Goal: Check status: Check status

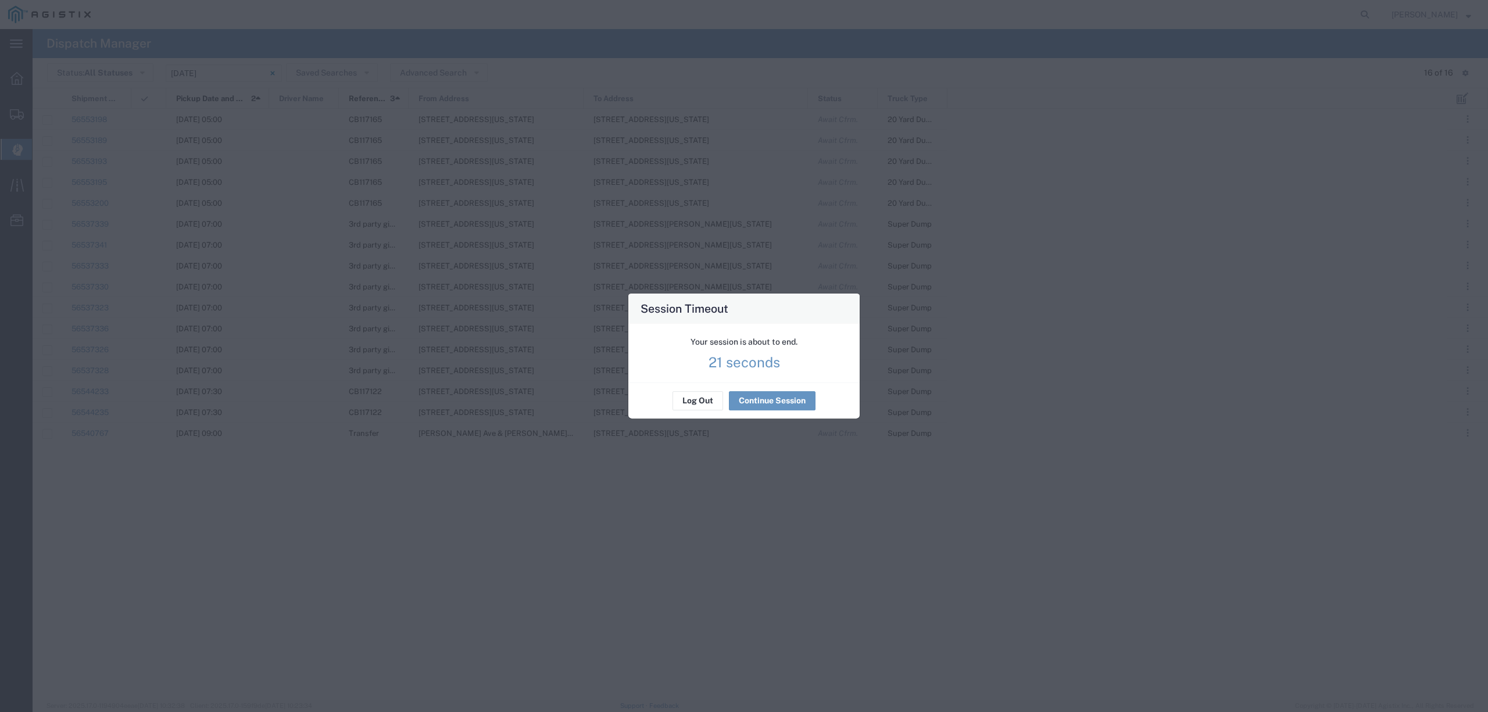
click at [775, 387] on div "Log Out Continue Session" at bounding box center [743, 400] width 231 height 37
click at [775, 403] on button "Continue Session" at bounding box center [772, 401] width 87 height 19
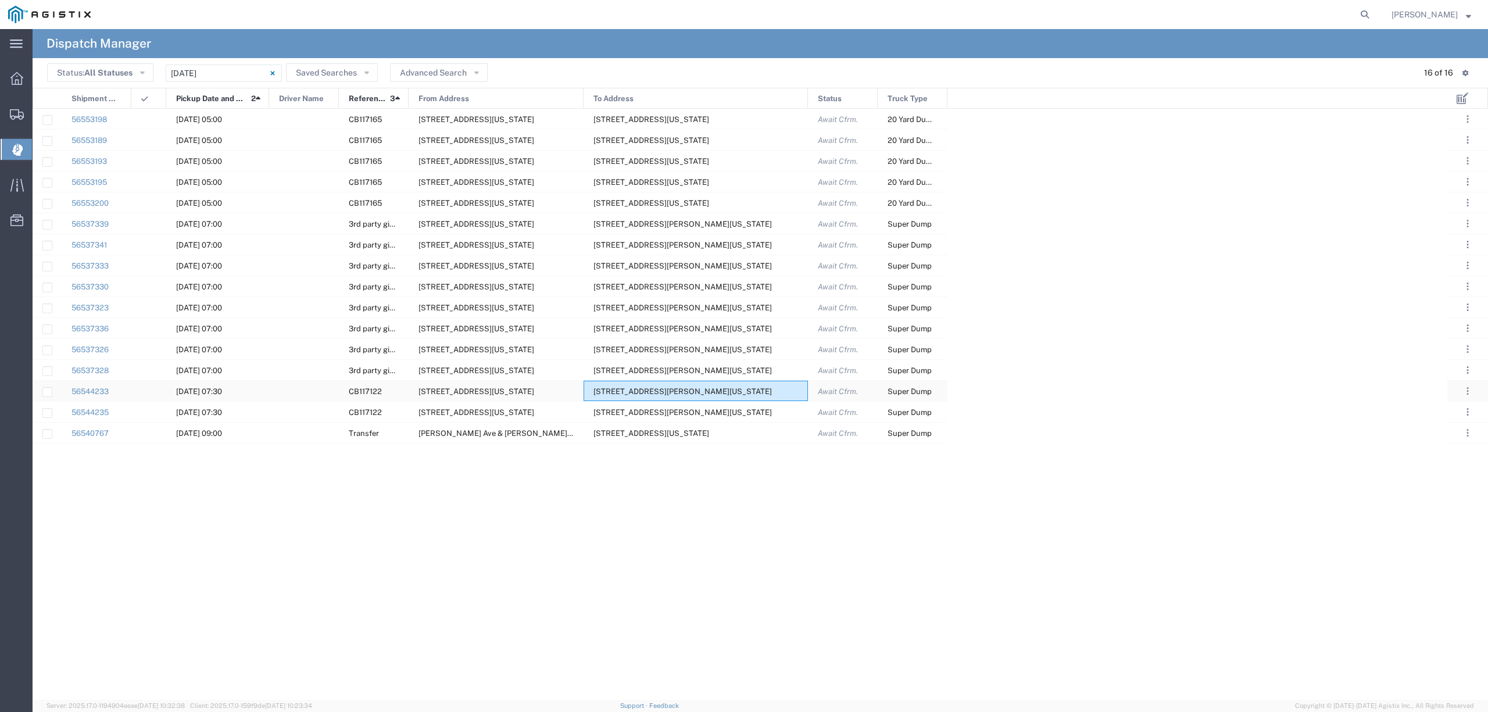
click at [751, 398] on div "18703 Cambridge Rd, Anderson, California, 96007, United States" at bounding box center [695, 391] width 224 height 20
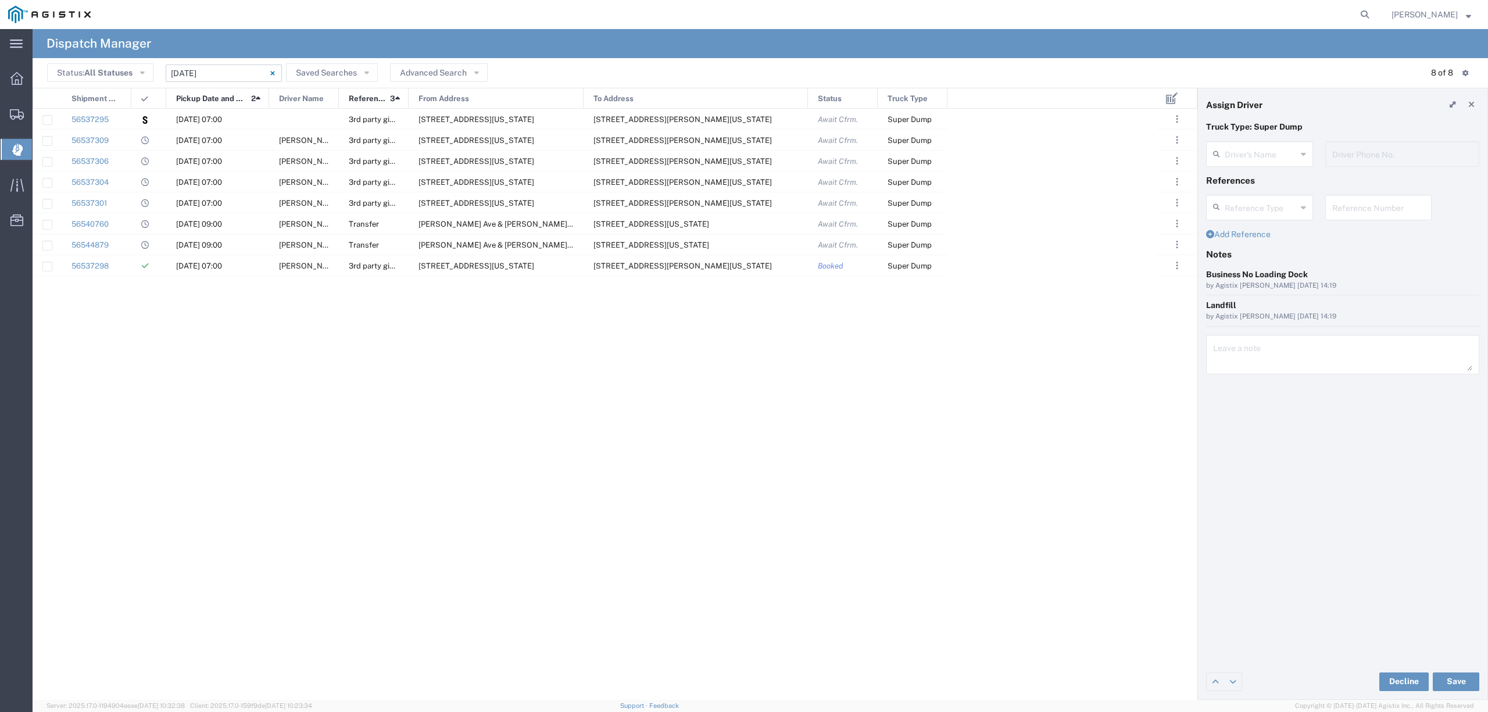
click at [228, 66] on input "08/20/2025 - 08/20/2025" at bounding box center [224, 73] width 116 height 17
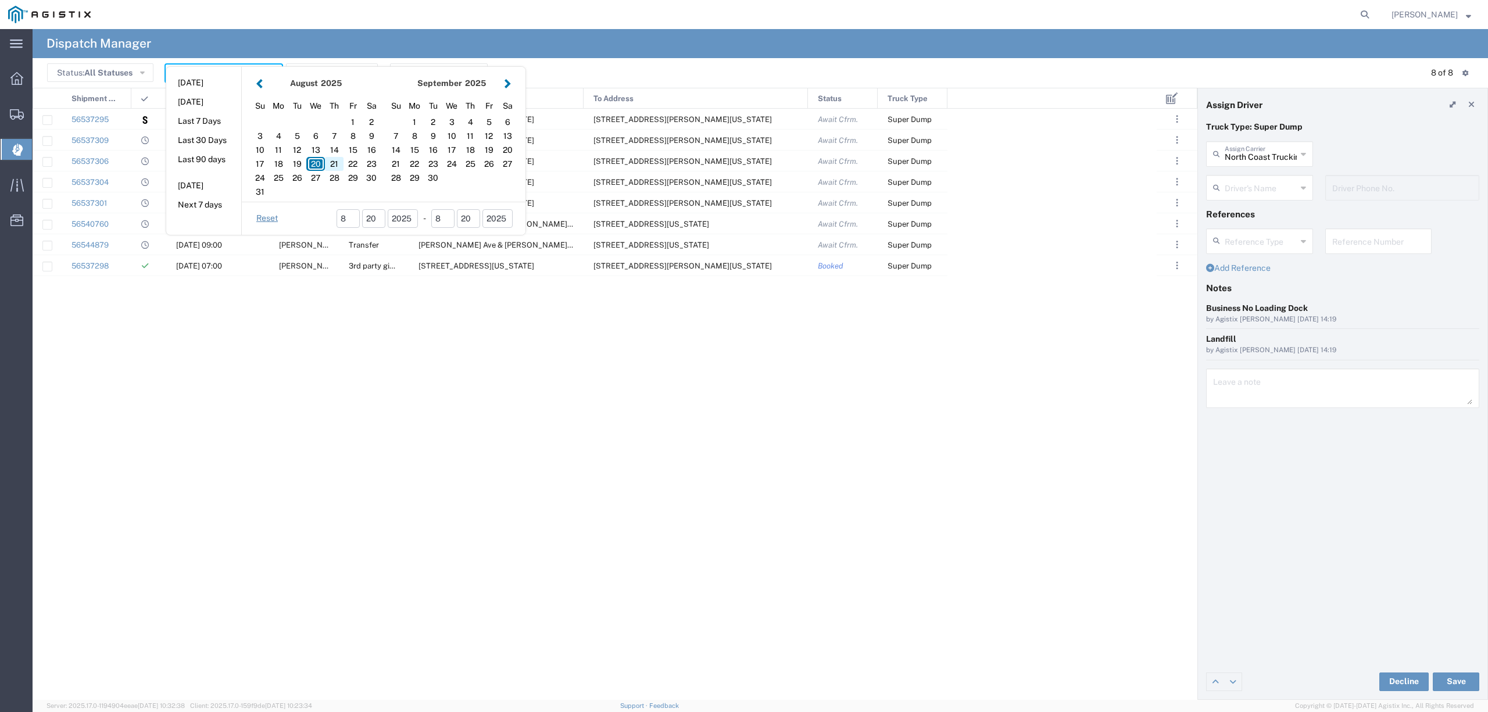
click at [329, 168] on div "21" at bounding box center [334, 164] width 19 height 14
type input "[DATE]"
type input "08/21/2025 - 08/21/2025"
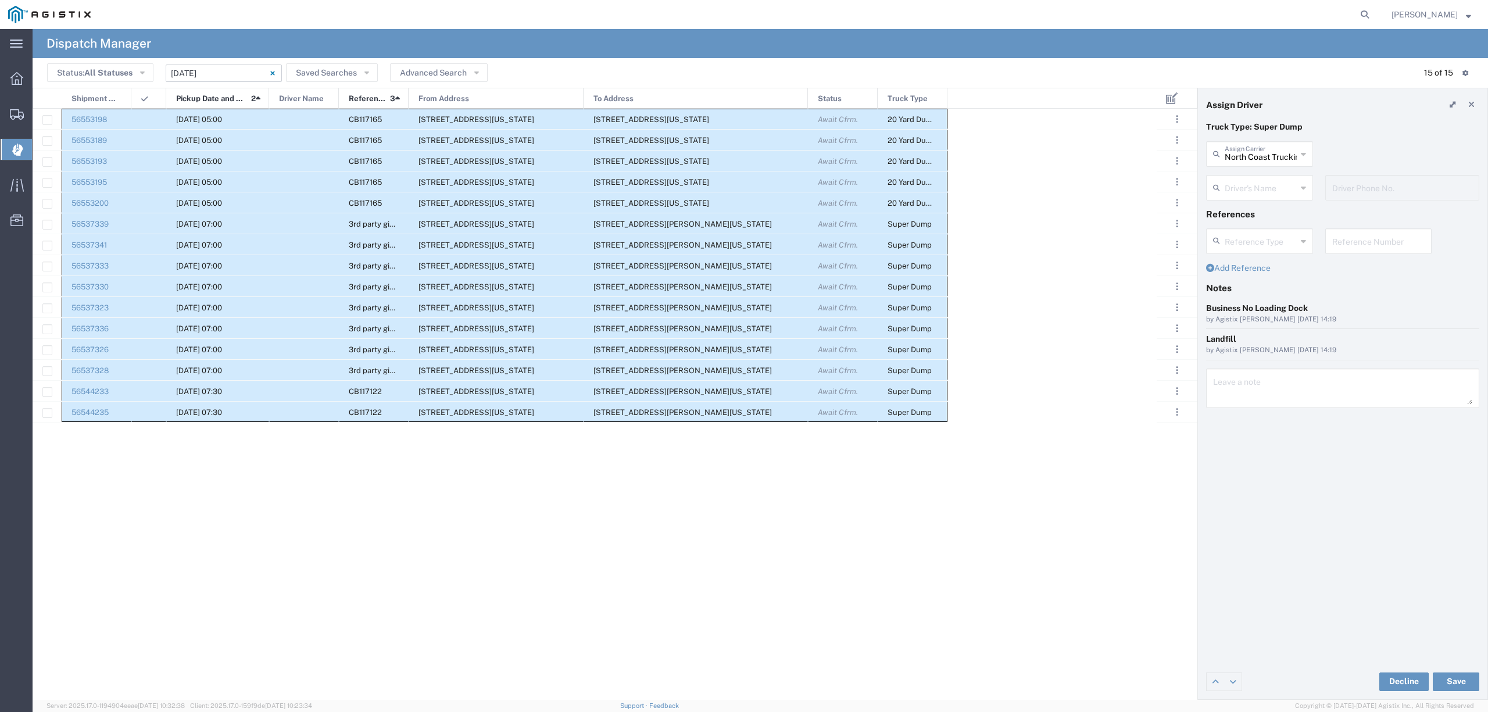
drag, startPoint x: 101, startPoint y: 114, endPoint x: 937, endPoint y: 402, distance: 884.3
click at [937, 402] on div "56553198 08/21/2025, 05:00 CB117165 2401 Coffee Rd, Bakersfield, California, 93…" at bounding box center [490, 266] width 915 height 314
